Goal: Task Accomplishment & Management: Complete application form

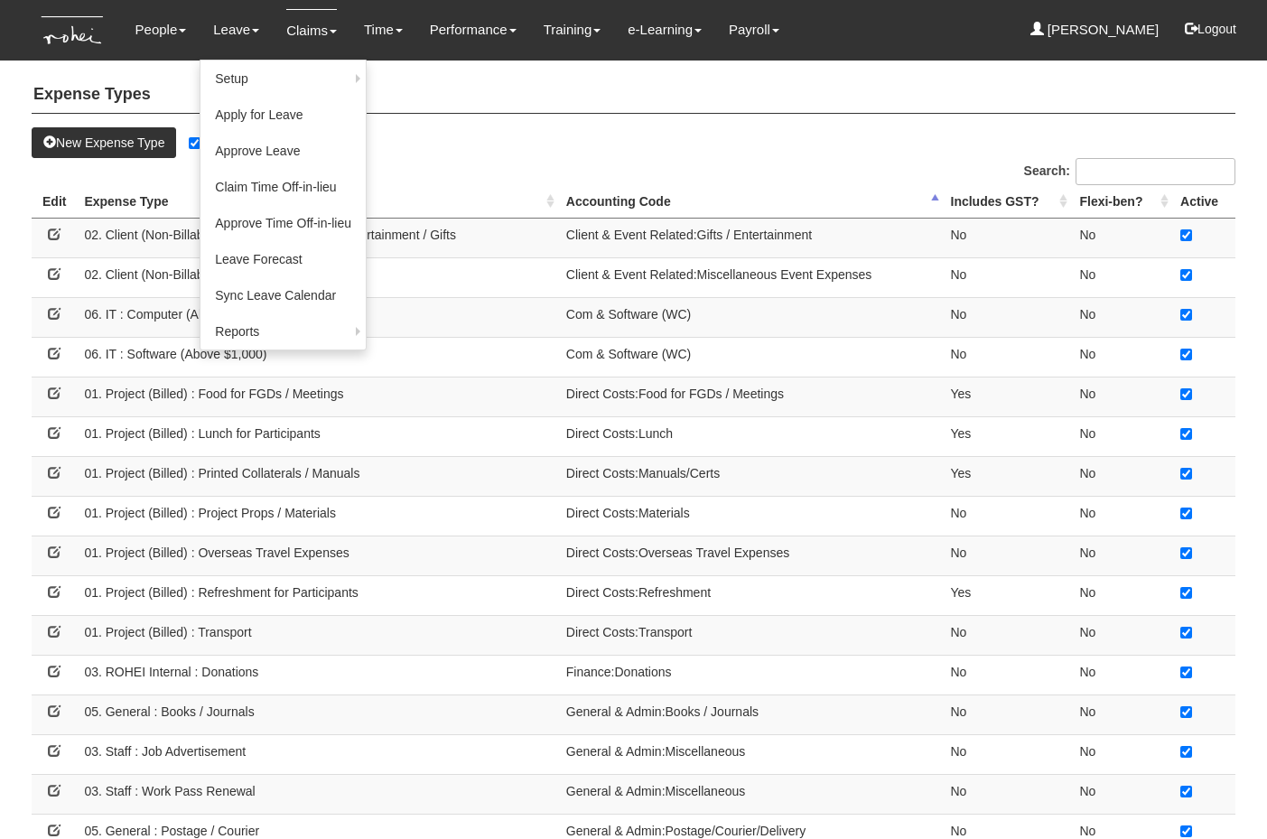
select select "50"
click at [225, 114] on link "Apply for Leave" at bounding box center [282, 116] width 165 height 36
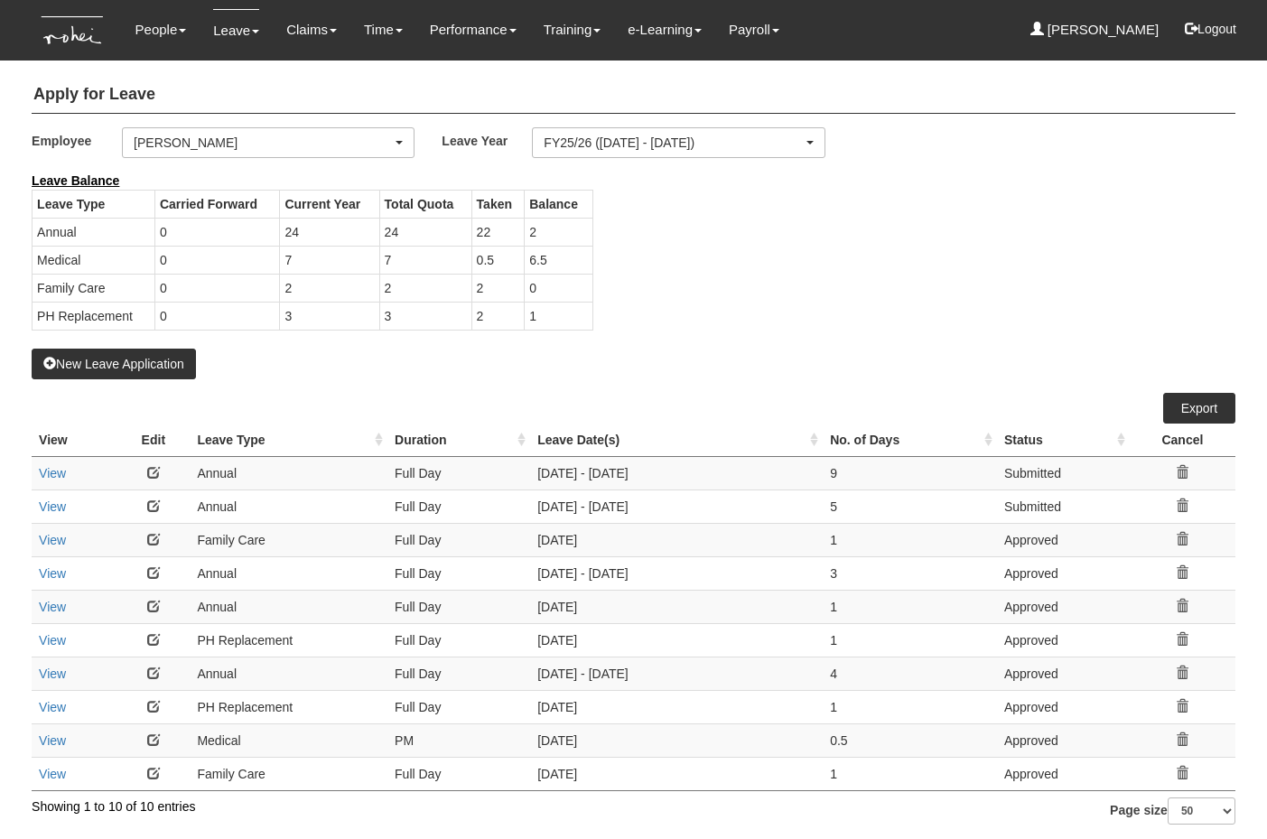
select select "50"
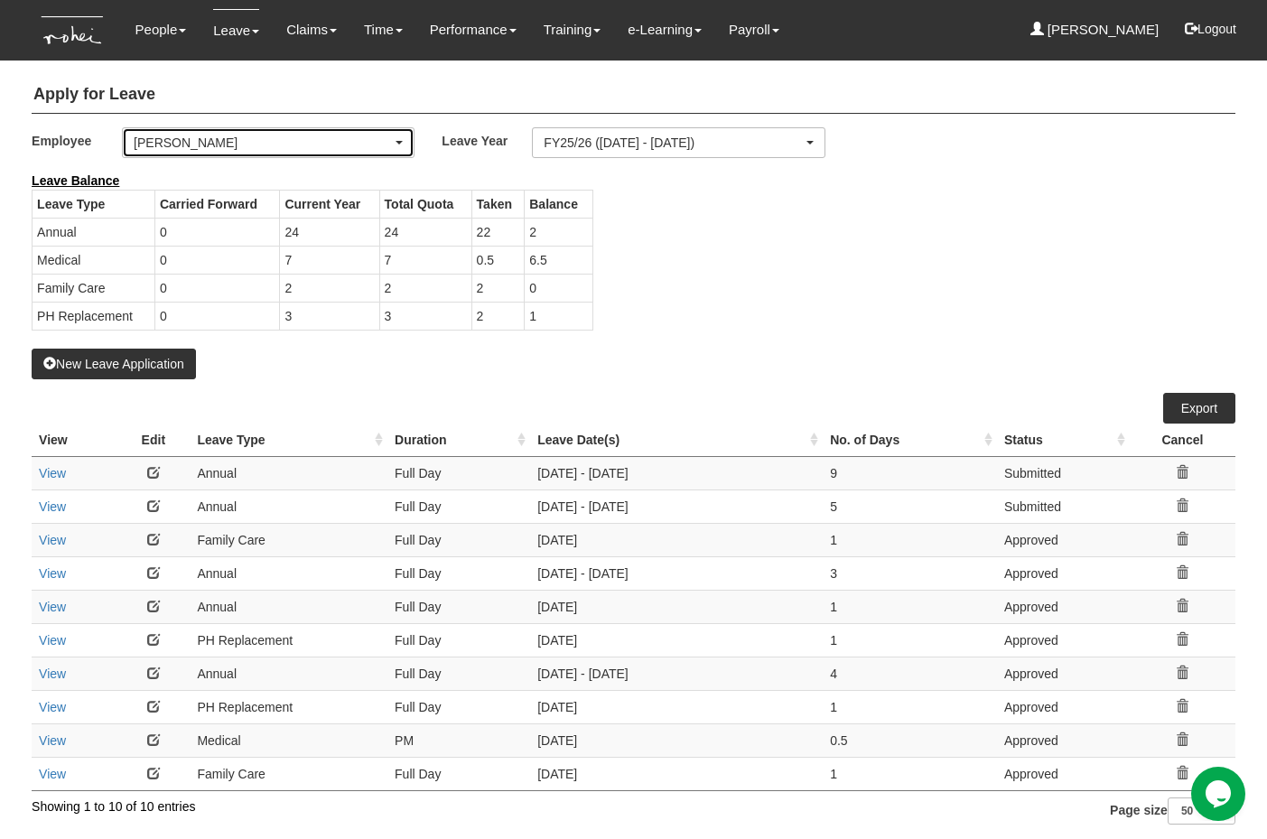
click at [229, 145] on div "[PERSON_NAME]" at bounding box center [263, 143] width 258 height 18
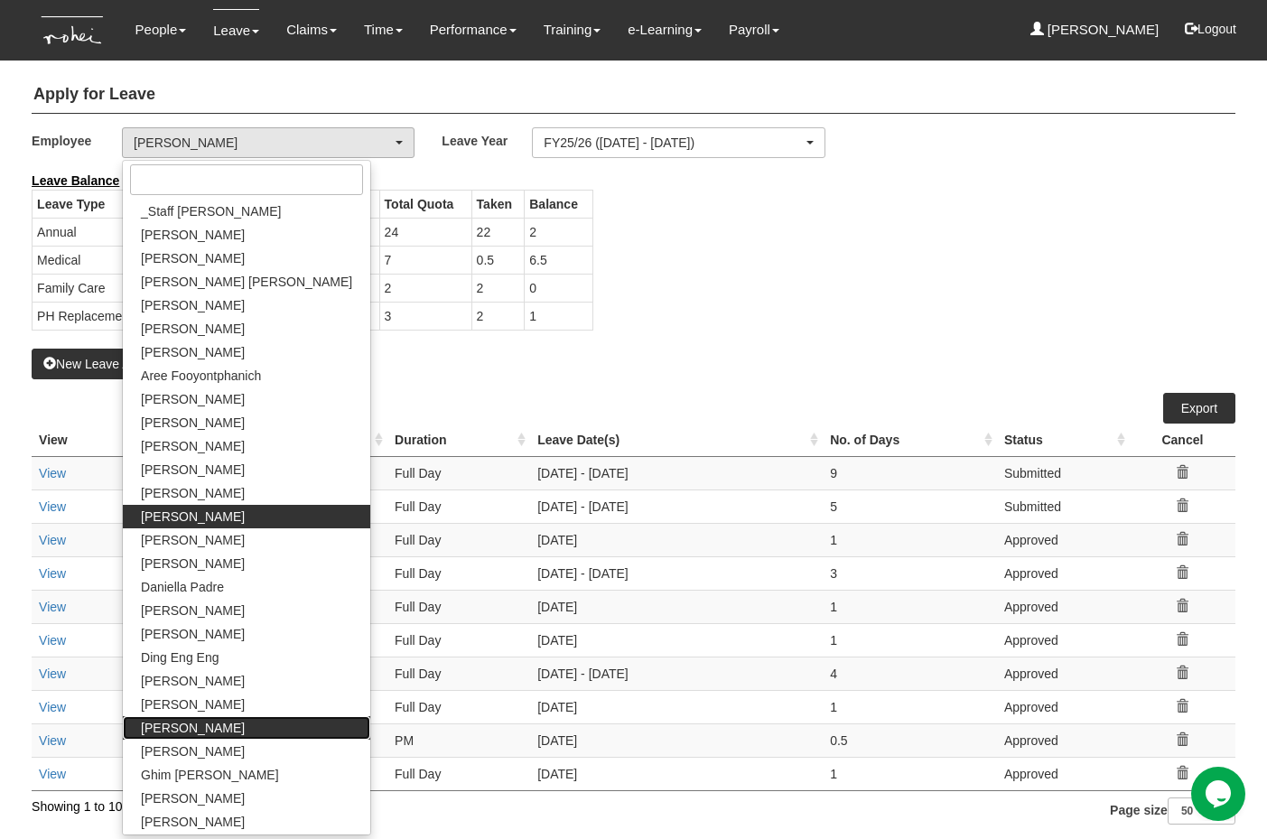
click at [182, 725] on span "[PERSON_NAME]" at bounding box center [193, 728] width 104 height 18
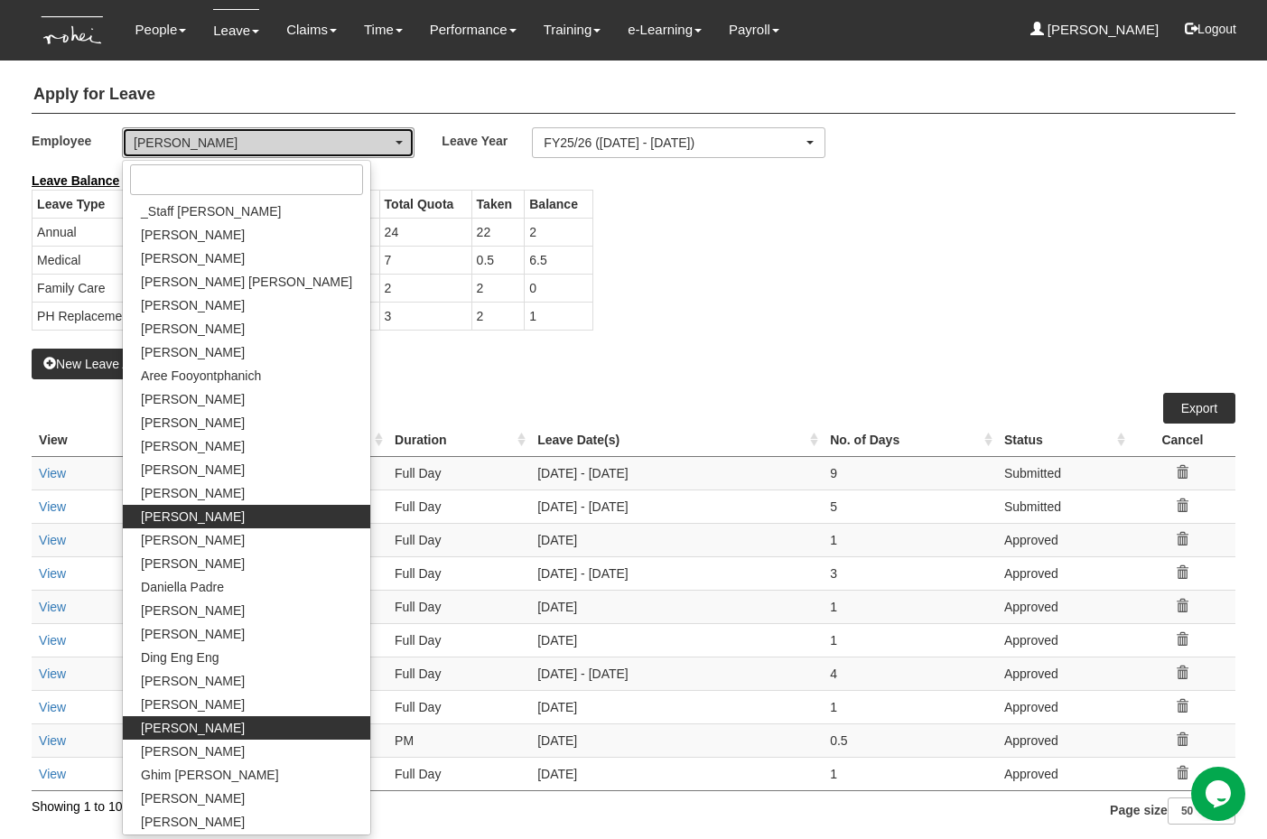
select select "924f1b2e-1f52-4a5a-a524-af1f71412b99"
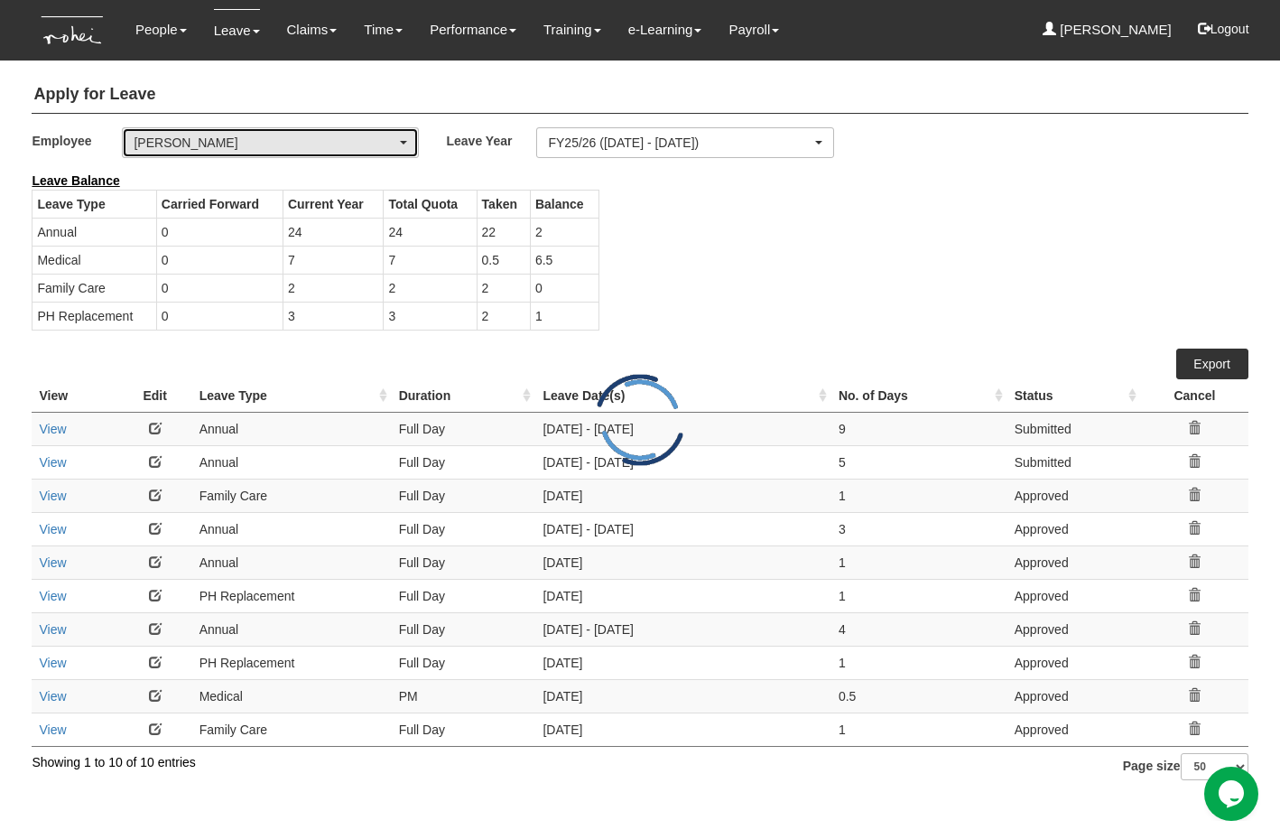
select select "50"
